Goal: Task Accomplishment & Management: Use online tool/utility

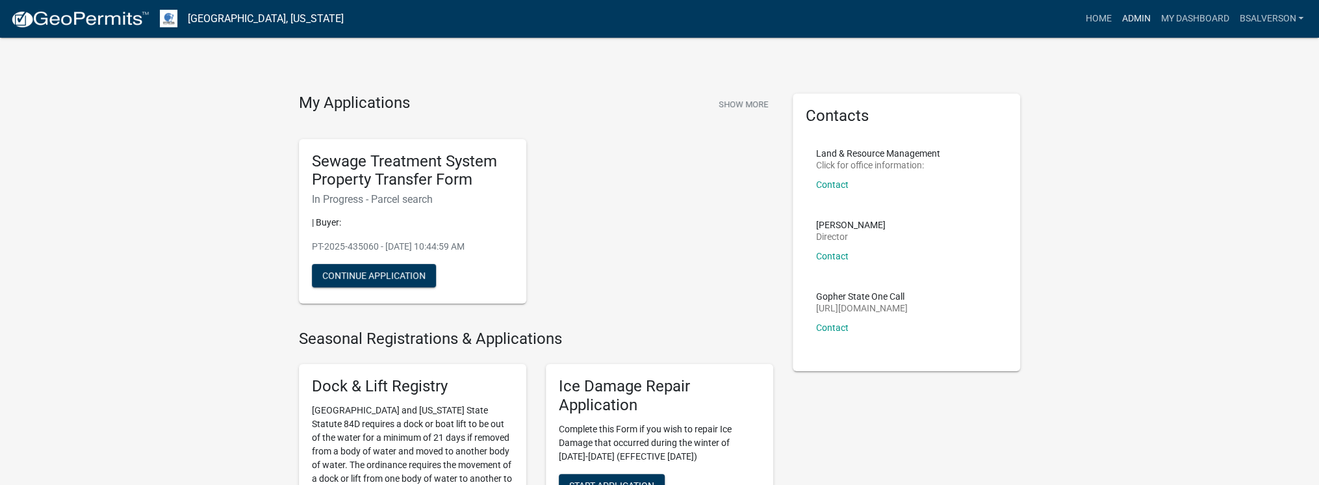
click at [1141, 13] on link "Admin" at bounding box center [1135, 18] width 39 height 25
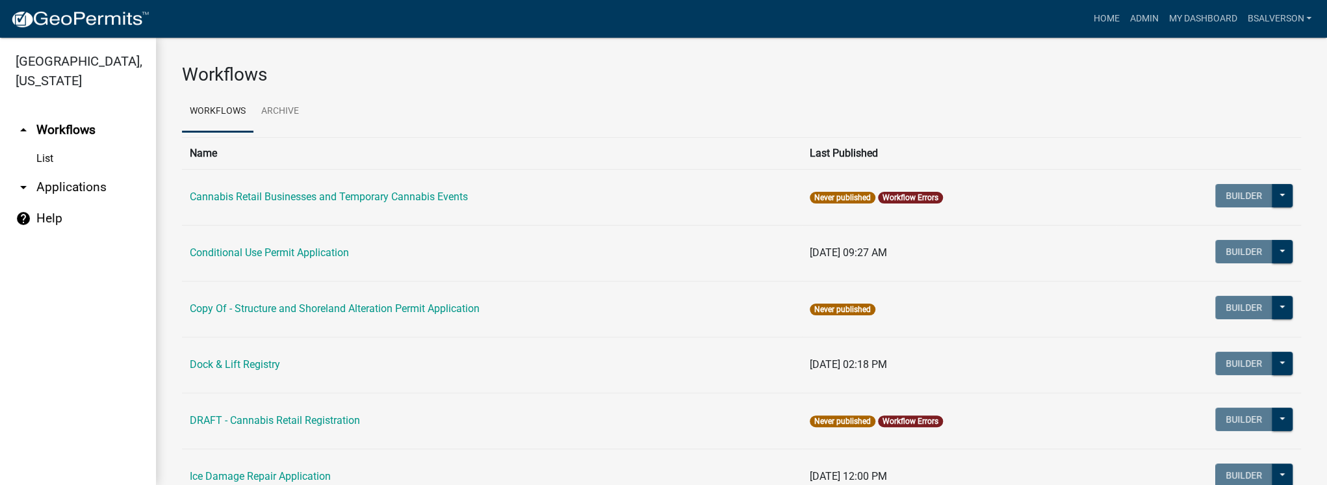
click at [73, 189] on link "arrow_drop_down Applications" at bounding box center [78, 187] width 156 height 31
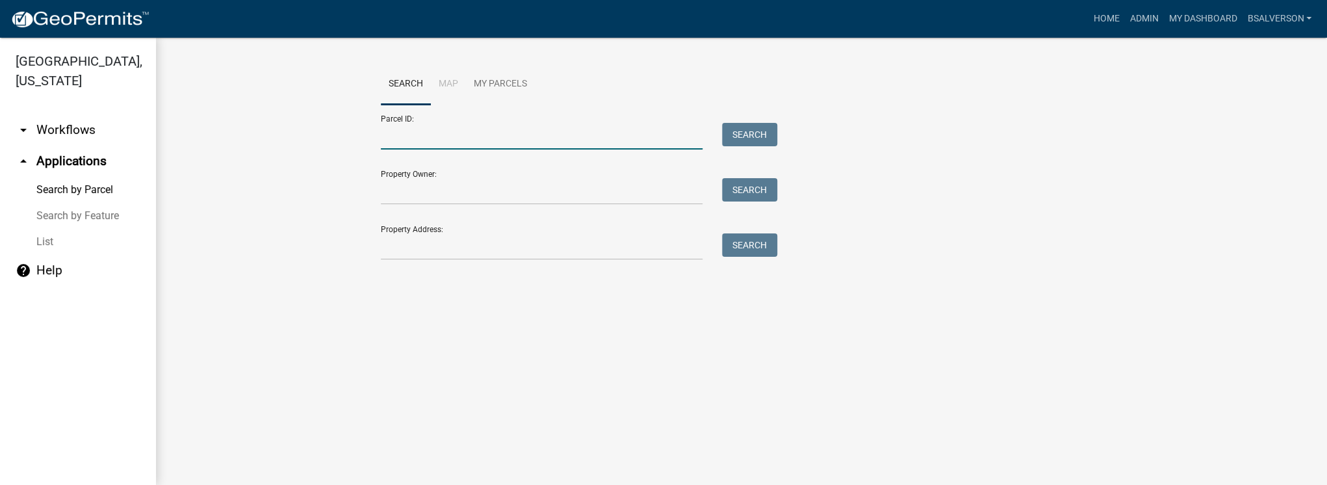
click at [392, 138] on input "Parcel ID:" at bounding box center [542, 136] width 322 height 27
paste input "51000990282000"
type input "51000990282000"
click at [748, 133] on button "Search" at bounding box center [749, 134] width 55 height 23
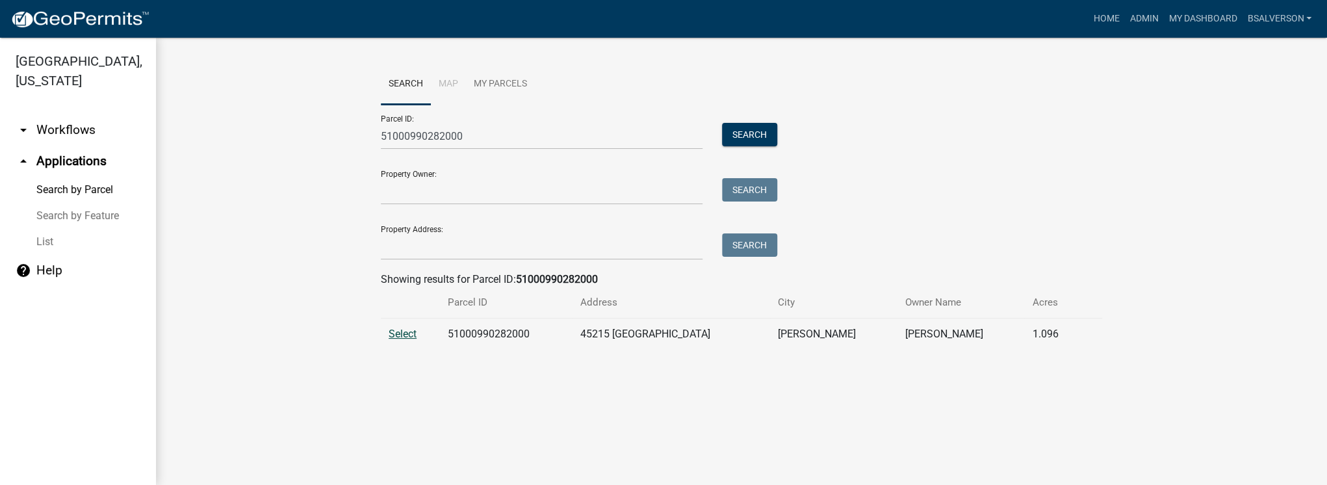
click at [405, 331] on span "Select" at bounding box center [402, 333] width 28 height 12
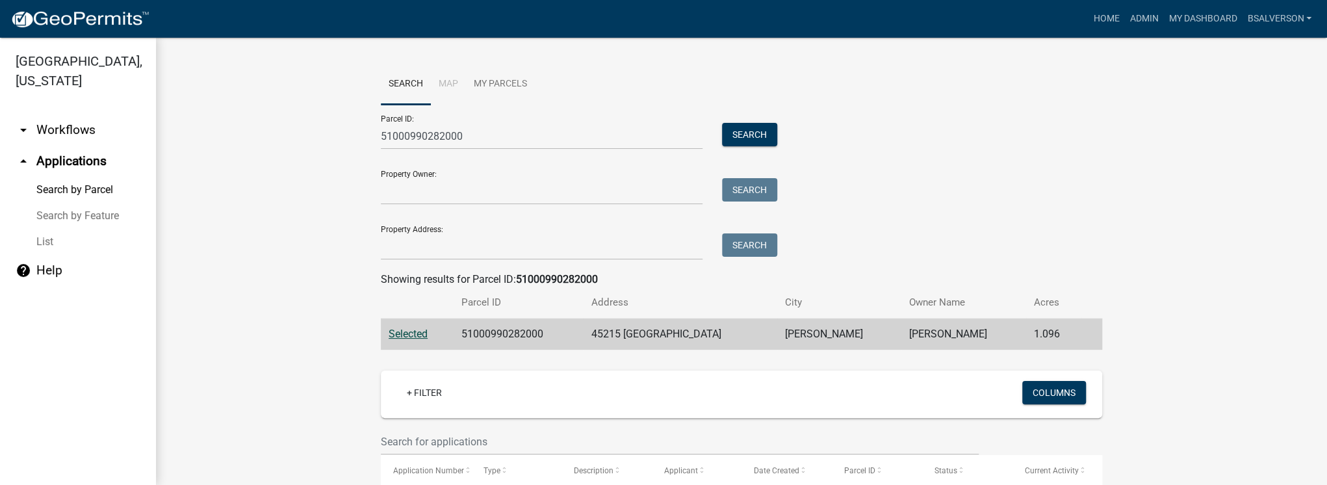
click at [405, 331] on span "Selected" at bounding box center [407, 333] width 39 height 12
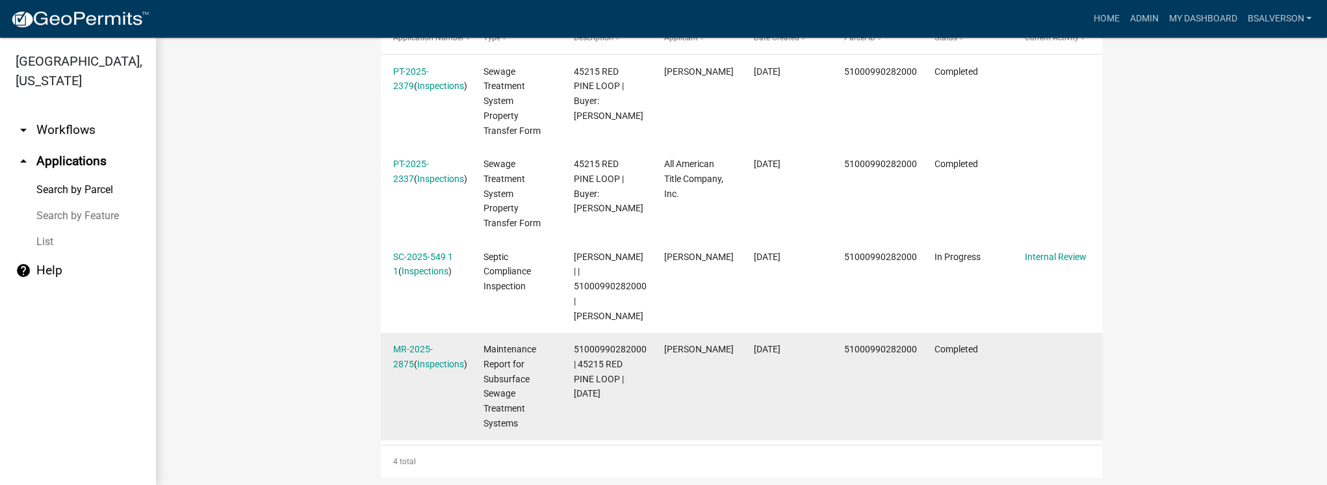
scroll to position [451, 0]
